Goal: Use online tool/utility

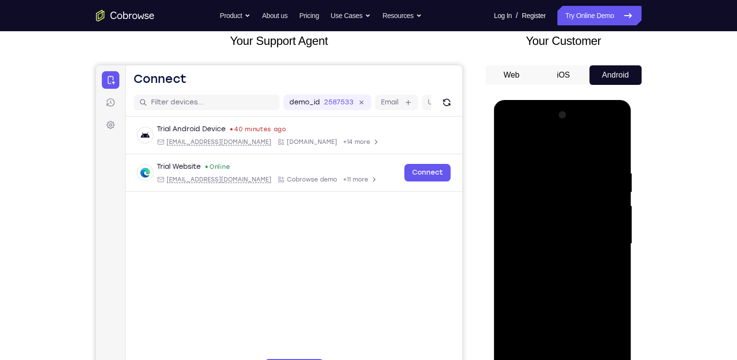
click at [566, 359] on div at bounding box center [562, 243] width 123 height 273
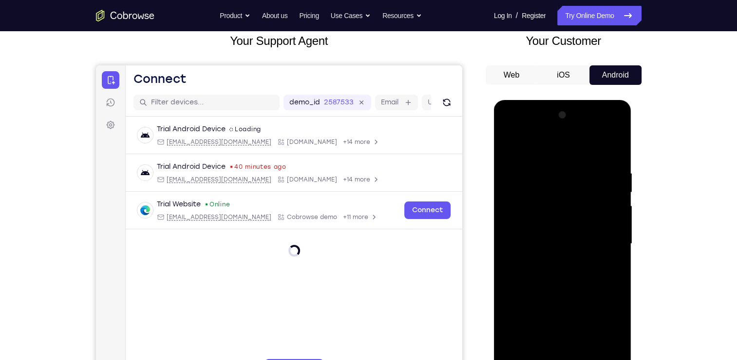
click at [606, 329] on div at bounding box center [562, 243] width 123 height 273
click at [536, 153] on div at bounding box center [562, 243] width 123 height 273
click at [601, 240] on div at bounding box center [562, 243] width 123 height 273
click at [555, 262] on div at bounding box center [562, 243] width 123 height 273
click at [560, 237] on div at bounding box center [562, 243] width 123 height 273
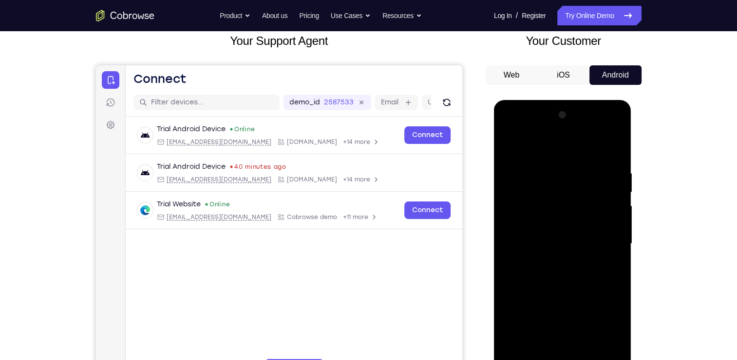
click at [548, 224] on div at bounding box center [562, 243] width 123 height 273
click at [546, 241] on div at bounding box center [562, 243] width 123 height 273
click at [561, 280] on div at bounding box center [562, 243] width 123 height 273
click at [562, 274] on div at bounding box center [562, 243] width 123 height 273
click at [574, 266] on div at bounding box center [562, 243] width 123 height 273
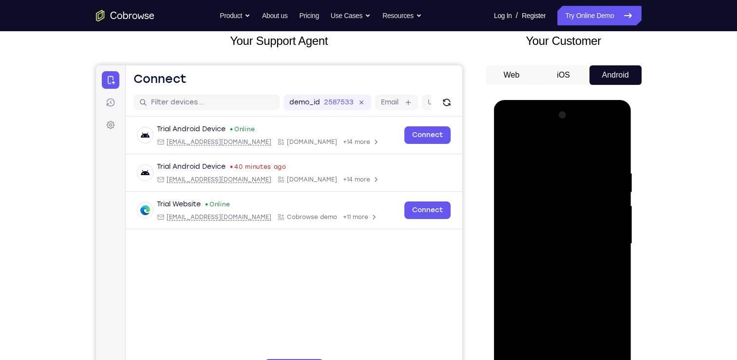
click at [609, 257] on div at bounding box center [562, 243] width 123 height 273
click at [531, 227] on div at bounding box center [562, 243] width 123 height 273
click at [538, 241] on div at bounding box center [562, 243] width 123 height 273
click at [549, 272] on div at bounding box center [562, 243] width 123 height 273
click at [568, 279] on div at bounding box center [562, 243] width 123 height 273
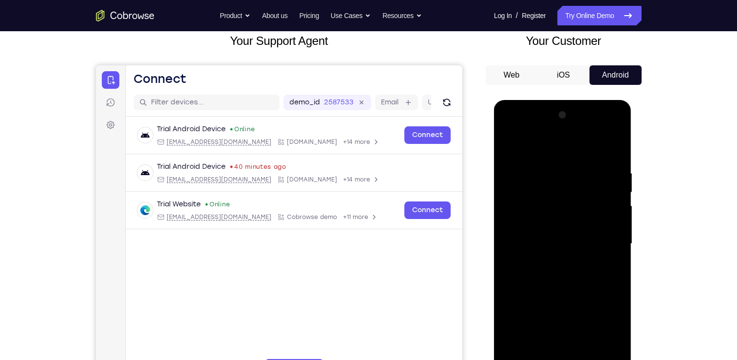
drag, startPoint x: 523, startPoint y: 146, endPoint x: 671, endPoint y: 164, distance: 149.1
click at [633, 164] on html "Online web based iOS Simulators and Android Emulators. Run iPhone, iPad, Mobile…" at bounding box center [563, 246] width 139 height 292
click at [580, 270] on div at bounding box center [562, 243] width 123 height 273
click at [562, 282] on div at bounding box center [562, 243] width 123 height 273
click at [544, 173] on div at bounding box center [562, 243] width 123 height 273
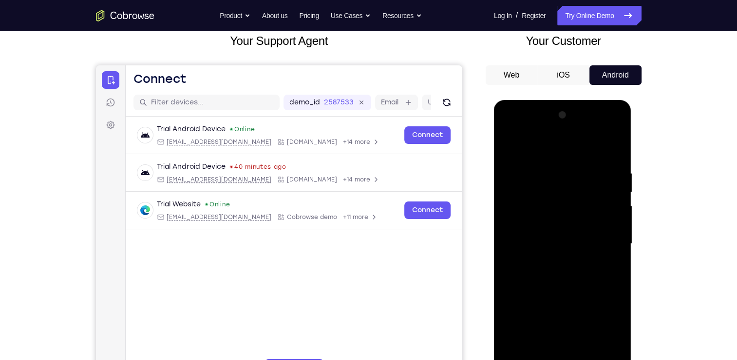
click at [615, 353] on div at bounding box center [562, 243] width 123 height 273
click at [560, 359] on div at bounding box center [562, 243] width 123 height 273
click at [593, 239] on div at bounding box center [562, 243] width 123 height 273
click at [584, 352] on div at bounding box center [562, 243] width 123 height 273
click at [610, 353] on div at bounding box center [562, 243] width 123 height 273
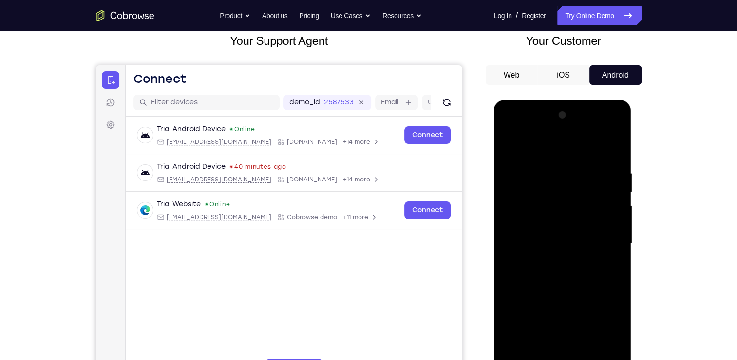
click at [612, 152] on div at bounding box center [562, 243] width 123 height 273
click at [589, 359] on div at bounding box center [562, 243] width 123 height 273
click at [558, 298] on div at bounding box center [562, 243] width 123 height 273
click at [510, 145] on div at bounding box center [562, 243] width 123 height 273
click at [573, 165] on div at bounding box center [562, 243] width 123 height 273
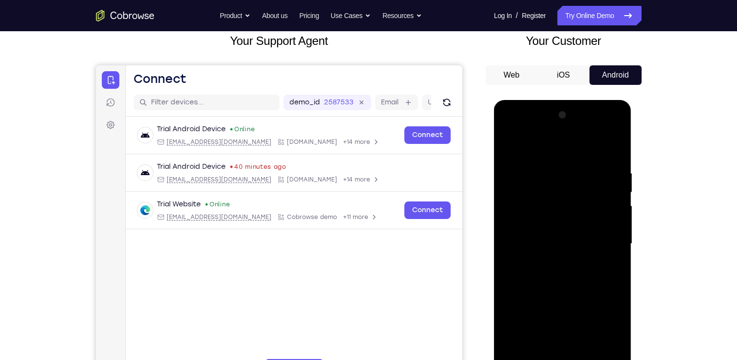
click at [614, 200] on div at bounding box center [562, 243] width 123 height 273
click at [613, 191] on div at bounding box center [562, 243] width 123 height 273
click at [614, 153] on div at bounding box center [562, 243] width 123 height 273
drag, startPoint x: 603, startPoint y: 172, endPoint x: 523, endPoint y: 177, distance: 79.6
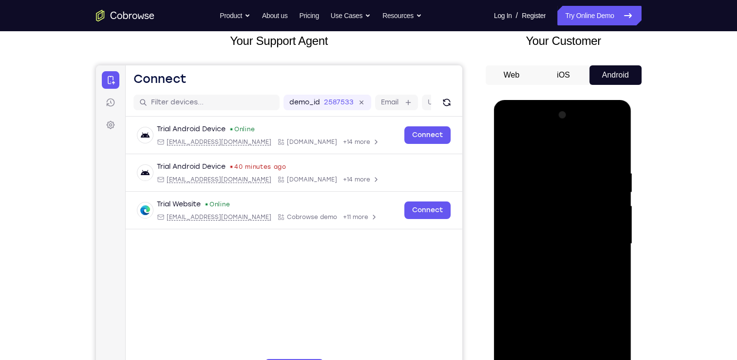
click at [523, 177] on div at bounding box center [562, 243] width 123 height 273
click at [585, 357] on div at bounding box center [562, 243] width 123 height 273
click at [540, 239] on div at bounding box center [562, 243] width 123 height 273
click at [510, 148] on div at bounding box center [562, 243] width 123 height 273
click at [510, 146] on div at bounding box center [562, 243] width 123 height 273
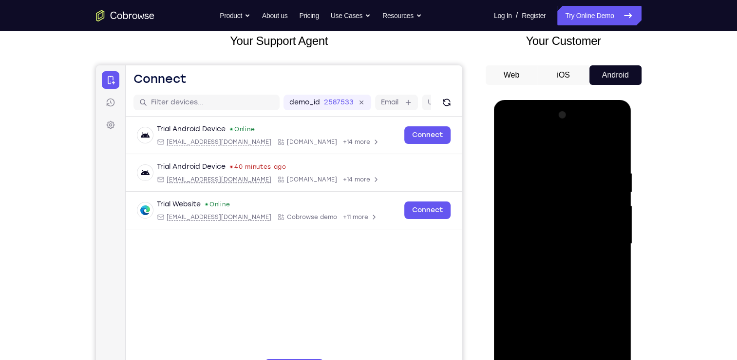
drag, startPoint x: 571, startPoint y: 159, endPoint x: 570, endPoint y: 358, distance: 198.8
click at [570, 358] on div at bounding box center [562, 243] width 123 height 273
click at [614, 352] on div at bounding box center [562, 243] width 123 height 273
click at [595, 358] on div at bounding box center [562, 243] width 123 height 273
click at [552, 245] on div at bounding box center [562, 243] width 123 height 273
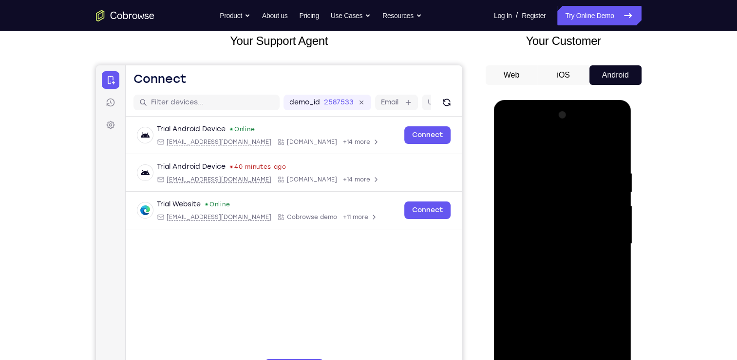
click at [510, 145] on div at bounding box center [562, 243] width 123 height 273
click at [537, 185] on div at bounding box center [562, 243] width 123 height 273
click at [614, 147] on div at bounding box center [562, 243] width 123 height 273
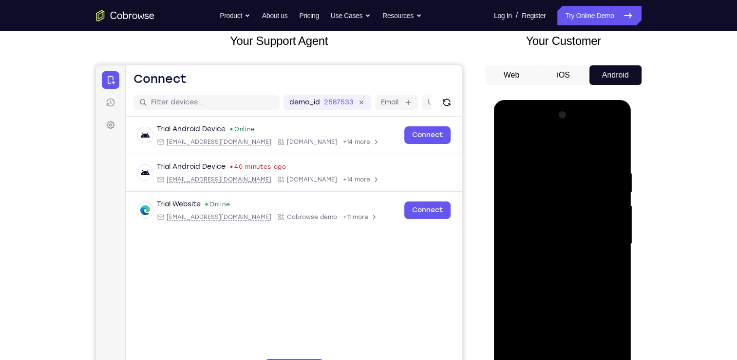
drag, startPoint x: 561, startPoint y: 153, endPoint x: 578, endPoint y: 415, distance: 262.7
click at [578, 359] on html "Online web based iOS Simulators and Android Emulators. Run iPhone, iPad, Mobile…" at bounding box center [563, 246] width 139 height 292
click at [556, 173] on div at bounding box center [562, 243] width 123 height 273
click at [614, 146] on div at bounding box center [562, 243] width 123 height 273
click at [584, 185] on div at bounding box center [562, 243] width 123 height 273
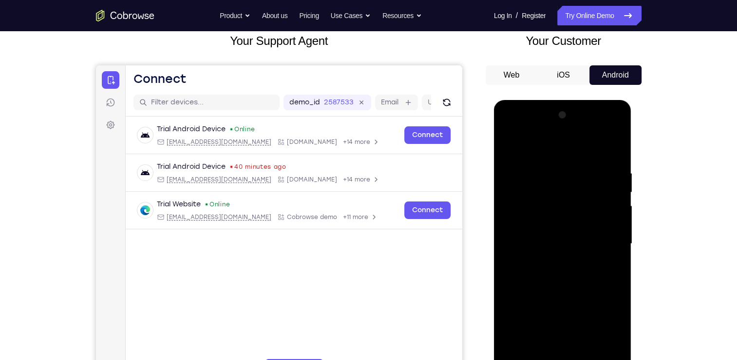
click at [615, 149] on div at bounding box center [562, 243] width 123 height 273
click at [613, 355] on div at bounding box center [562, 243] width 123 height 273
click at [581, 356] on div at bounding box center [562, 243] width 123 height 273
